Goal: Task Accomplishment & Management: Use online tool/utility

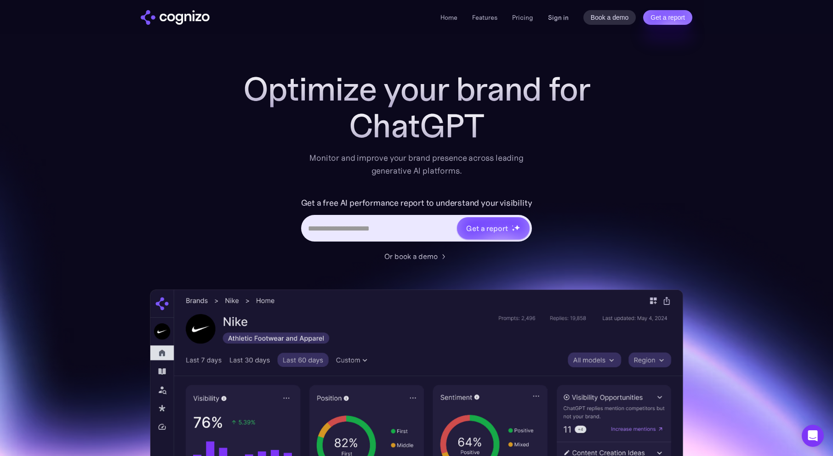
click at [556, 17] on link "Sign in" at bounding box center [558, 17] width 21 height 11
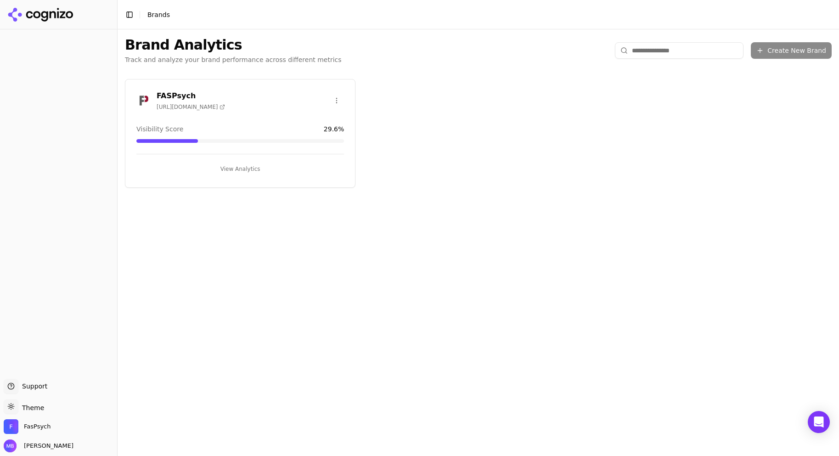
click at [257, 166] on button "View Analytics" at bounding box center [240, 169] width 208 height 15
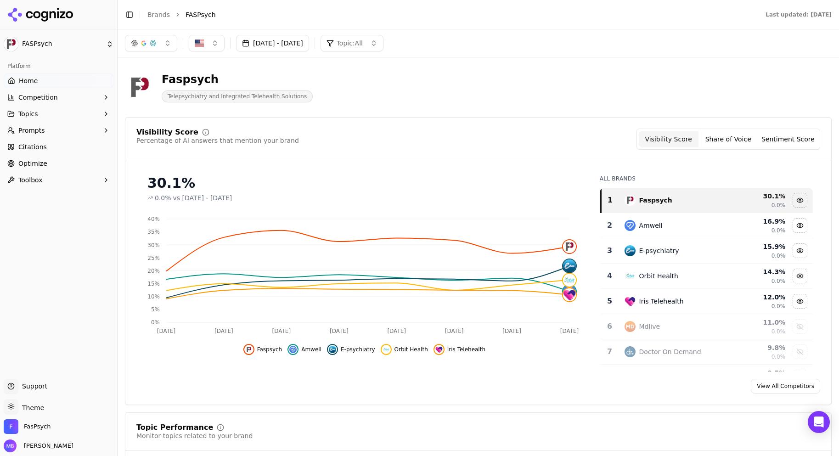
click at [78, 129] on button "Prompts" at bounding box center [59, 130] width 110 height 15
click at [65, 172] on span "Suggestions" at bounding box center [59, 174] width 80 height 9
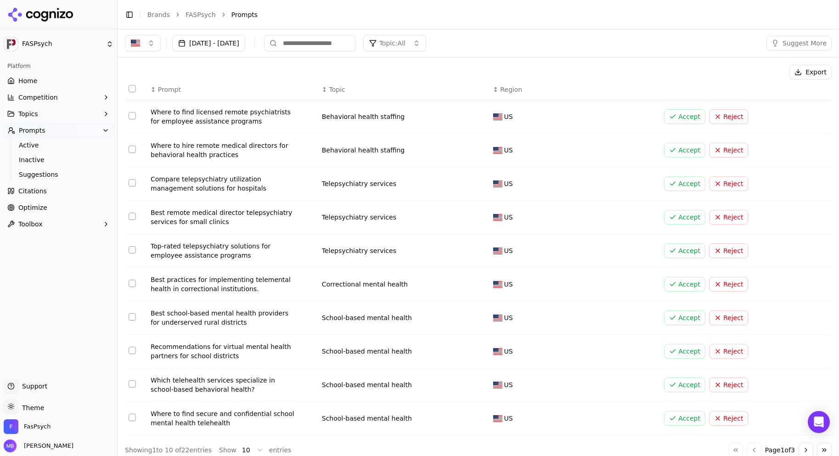
click at [234, 73] on div "Export" at bounding box center [478, 72] width 707 height 15
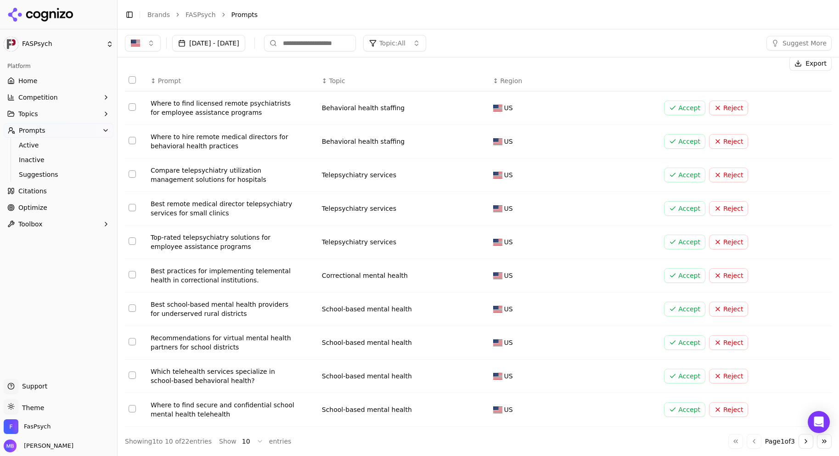
click at [800, 442] on button "Go to next page" at bounding box center [806, 441] width 15 height 15
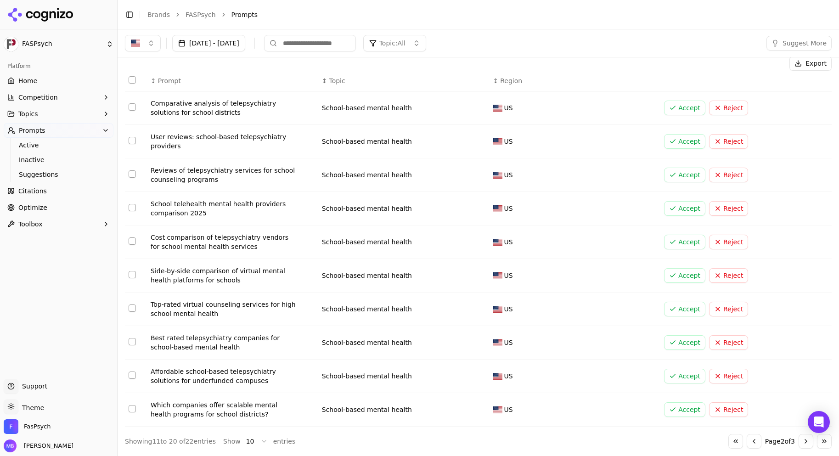
click at [733, 140] on button "Reject" at bounding box center [728, 141] width 39 height 15
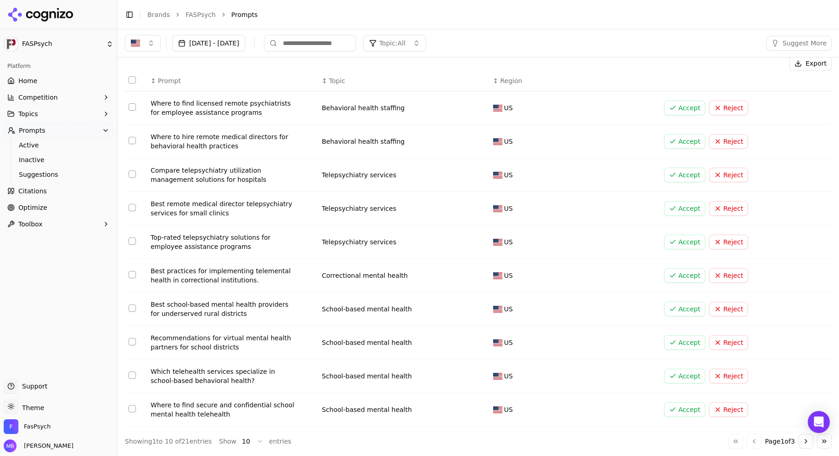
click at [681, 140] on button "Accept" at bounding box center [684, 141] width 41 height 15
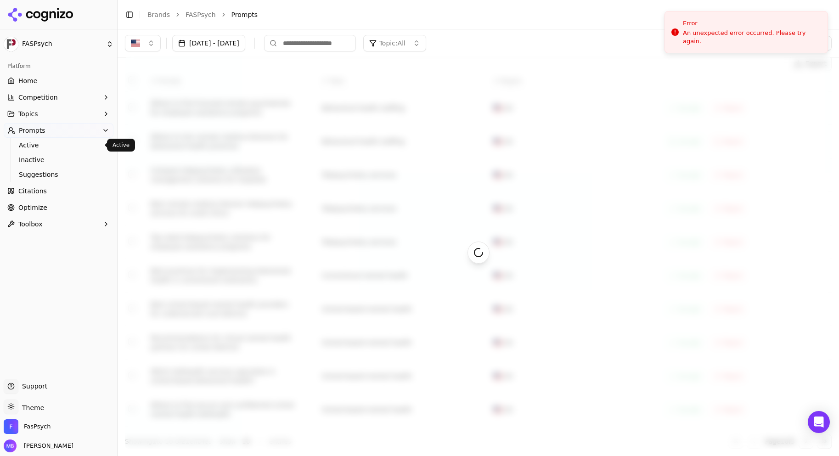
click at [89, 144] on span "Active" at bounding box center [59, 145] width 80 height 9
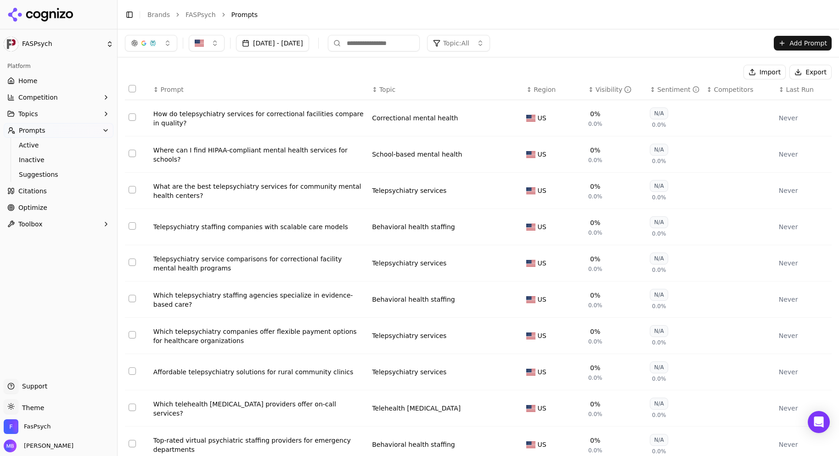
click at [97, 76] on link "Home" at bounding box center [59, 81] width 110 height 15
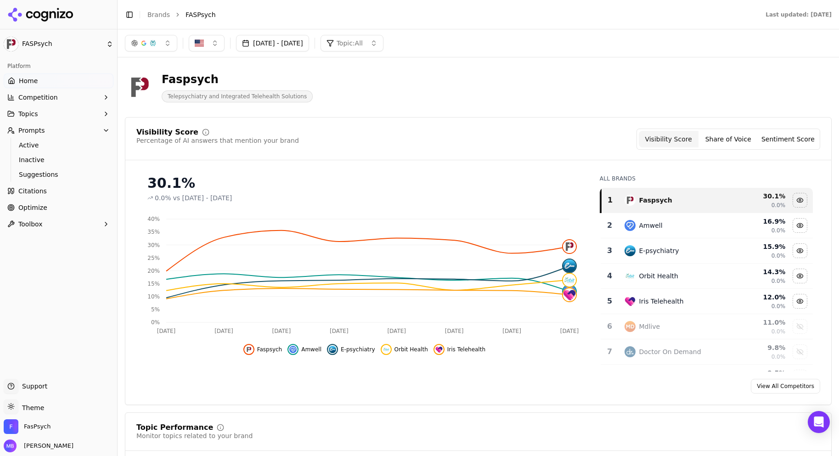
click at [760, 136] on button "Sentiment Score" at bounding box center [789, 139] width 60 height 17
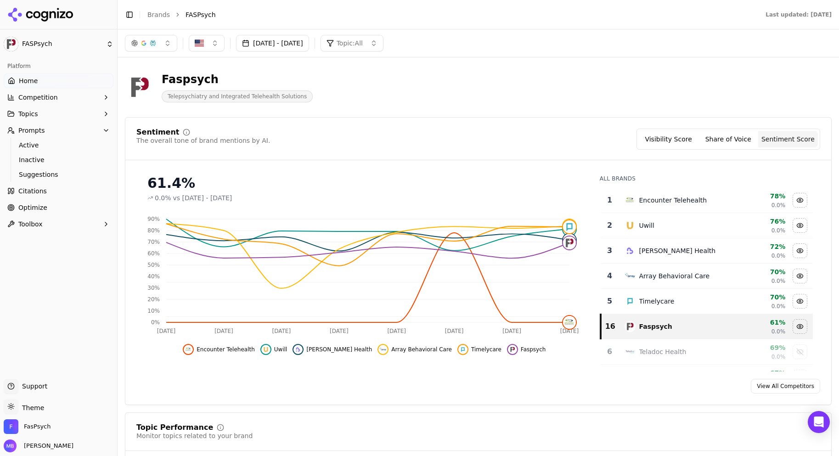
click at [720, 145] on button "Share of Voice" at bounding box center [729, 139] width 60 height 17
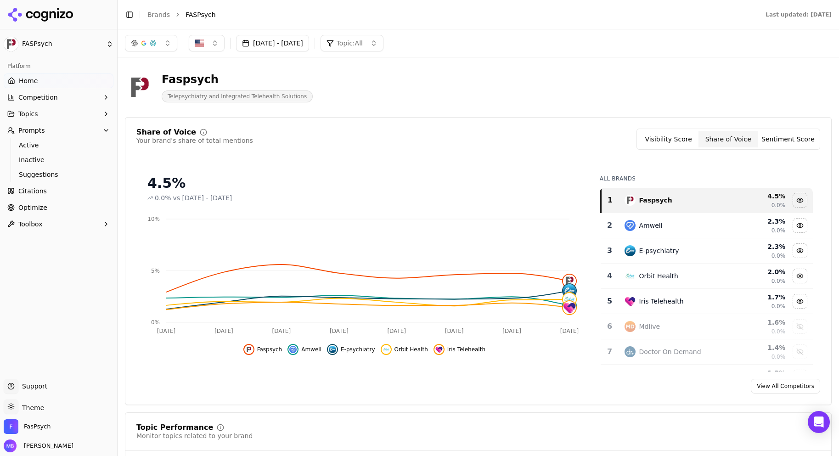
click at [73, 74] on link "Home" at bounding box center [59, 81] width 110 height 15
click at [68, 81] on link "Home" at bounding box center [59, 81] width 110 height 15
click at [61, 96] on button "Competition" at bounding box center [59, 97] width 110 height 15
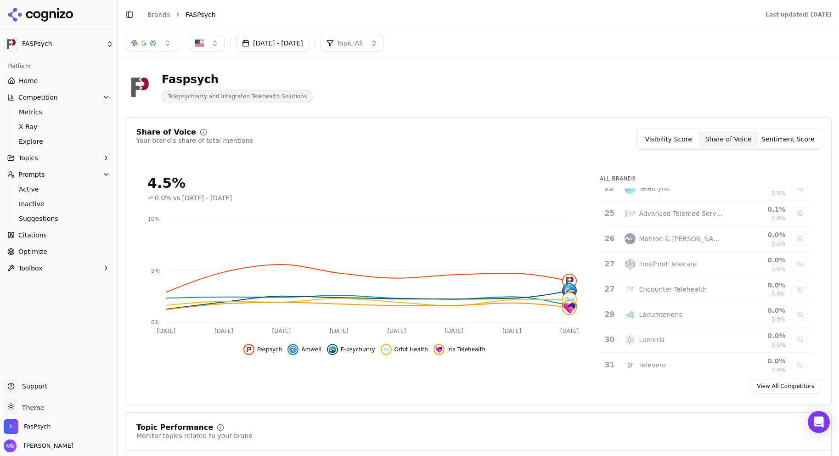
scroll to position [600, 0]
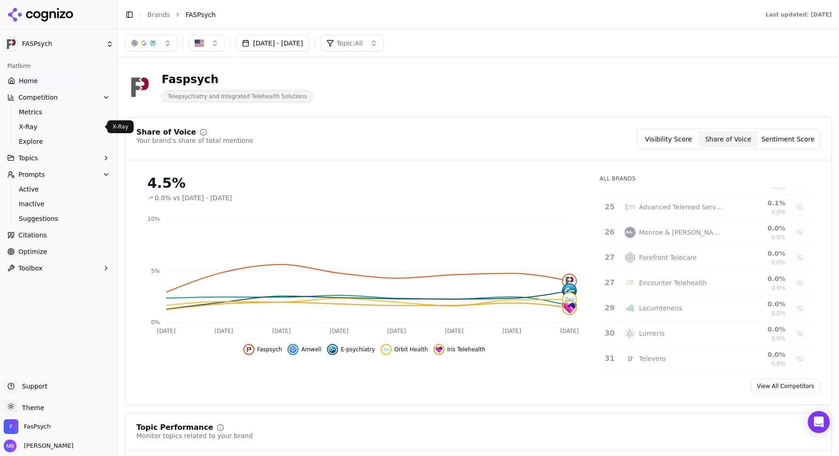
click at [86, 123] on span "X-Ray" at bounding box center [59, 126] width 80 height 9
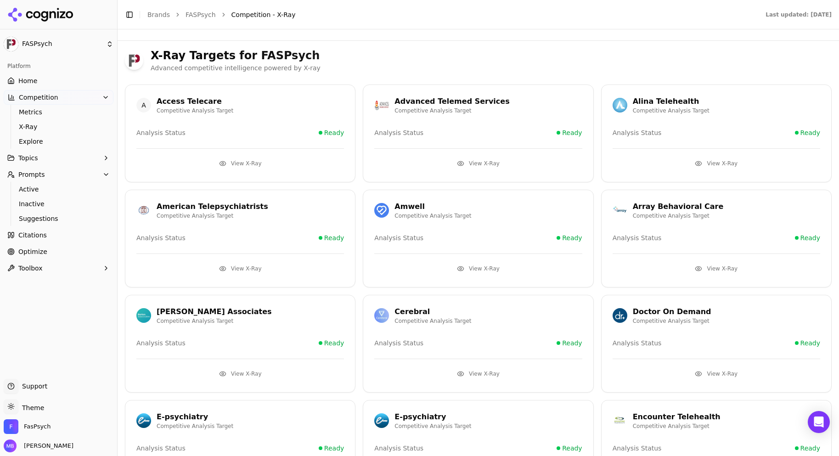
click at [709, 262] on button "View X-Ray" at bounding box center [717, 268] width 208 height 15
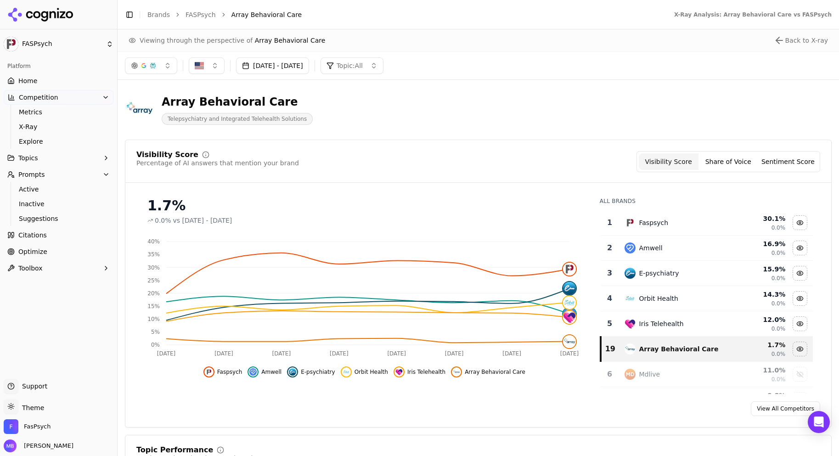
click at [75, 223] on span "Suggestions" at bounding box center [59, 218] width 80 height 9
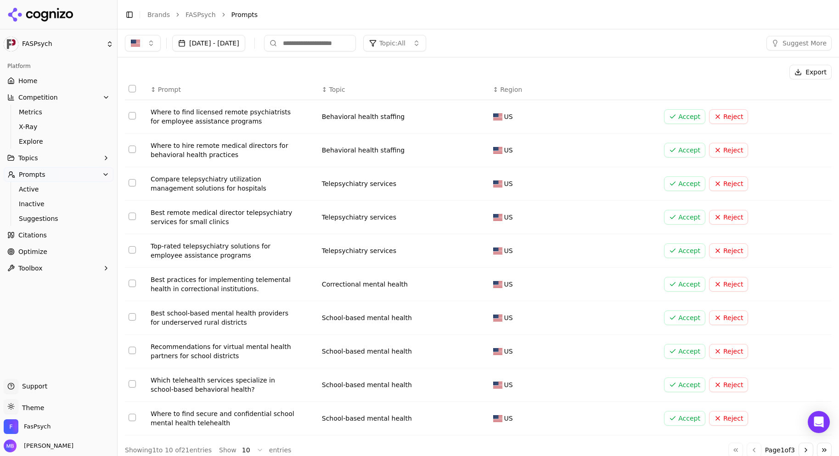
click at [262, 73] on div "Export" at bounding box center [478, 72] width 707 height 15
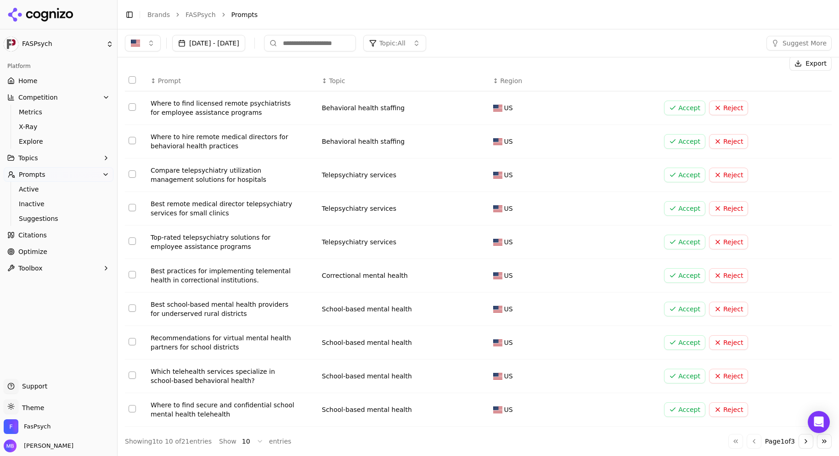
click at [685, 372] on button "Accept" at bounding box center [684, 376] width 41 height 15
